Goal: Information Seeking & Learning: Learn about a topic

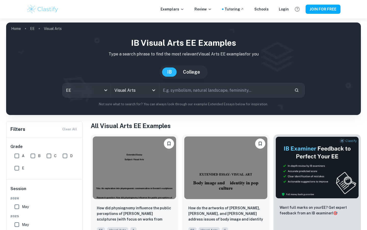
scroll to position [133, 0]
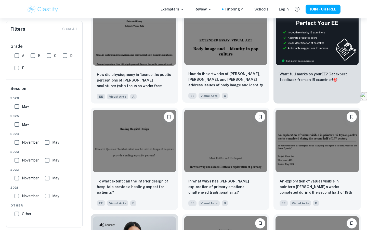
click at [238, 48] on img at bounding box center [225, 33] width 83 height 63
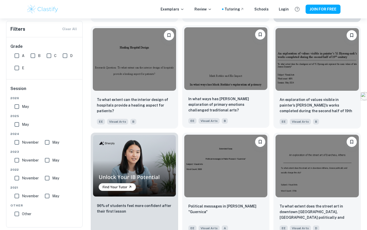
scroll to position [219, 0]
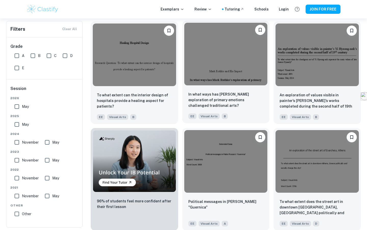
click at [226, 66] on img at bounding box center [225, 54] width 83 height 63
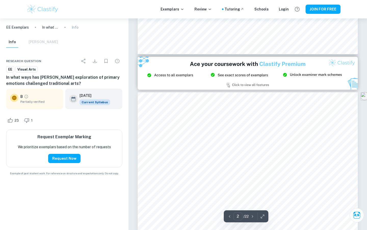
type input "3"
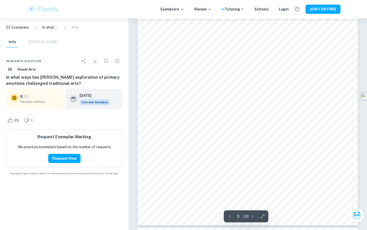
scroll to position [811, 0]
